Goal: Check status: Check status

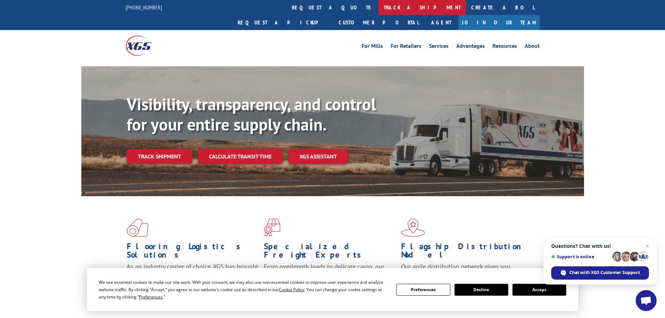
click at [378, 13] on link "track a shipment" at bounding box center [422, 7] width 88 height 15
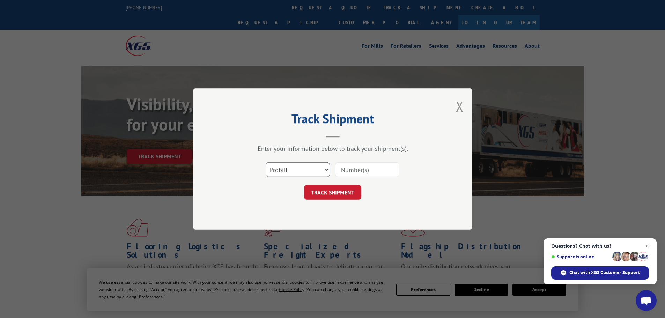
click at [315, 174] on select "Select category... Probill BOL PO" at bounding box center [297, 169] width 64 height 15
select select "po"
click at [265, 162] on select "Select category... Probill BOL PO" at bounding box center [297, 169] width 64 height 15
click at [372, 169] on input at bounding box center [367, 169] width 64 height 15
paste input "23510459"
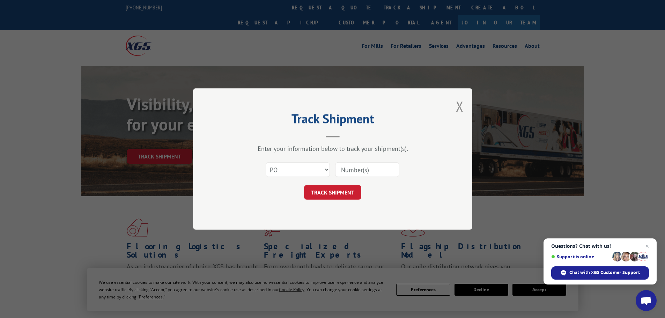
type input "23510459"
click button "TRACK SHIPMENT" at bounding box center [332, 192] width 57 height 15
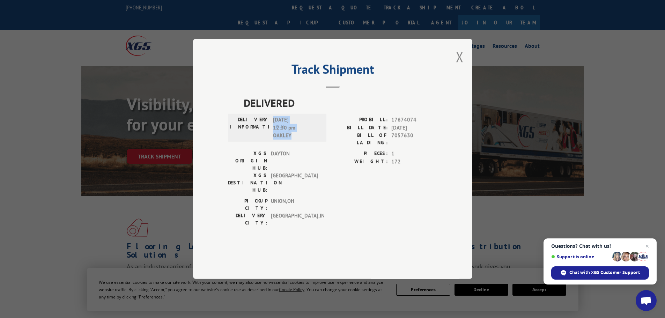
drag, startPoint x: 300, startPoint y: 156, endPoint x: 272, endPoint y: 141, distance: 31.4
click at [272, 140] on div "DELIVERY INFORMATION: [DATE] 12:30 pm [PERSON_NAME]" at bounding box center [277, 128] width 94 height 24
copy span "[DATE] 12:30 pm OAKLEY"
